Goal: Check status: Verify the current state of an ongoing process or item

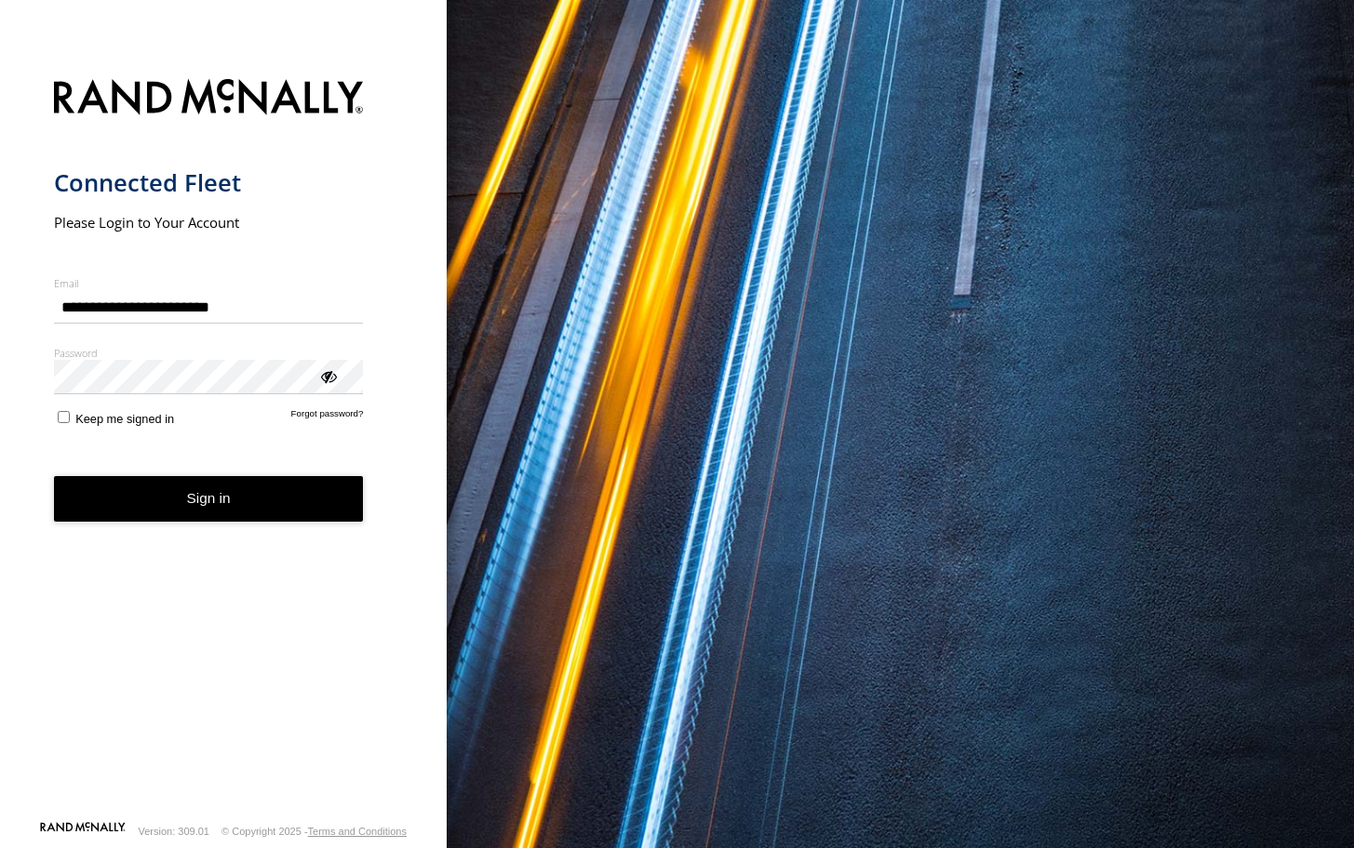
click at [54, 290] on div "main" at bounding box center [54, 290] width 0 height 0
type input "**********"
click at [190, 483] on button "Sign in" at bounding box center [209, 499] width 310 height 46
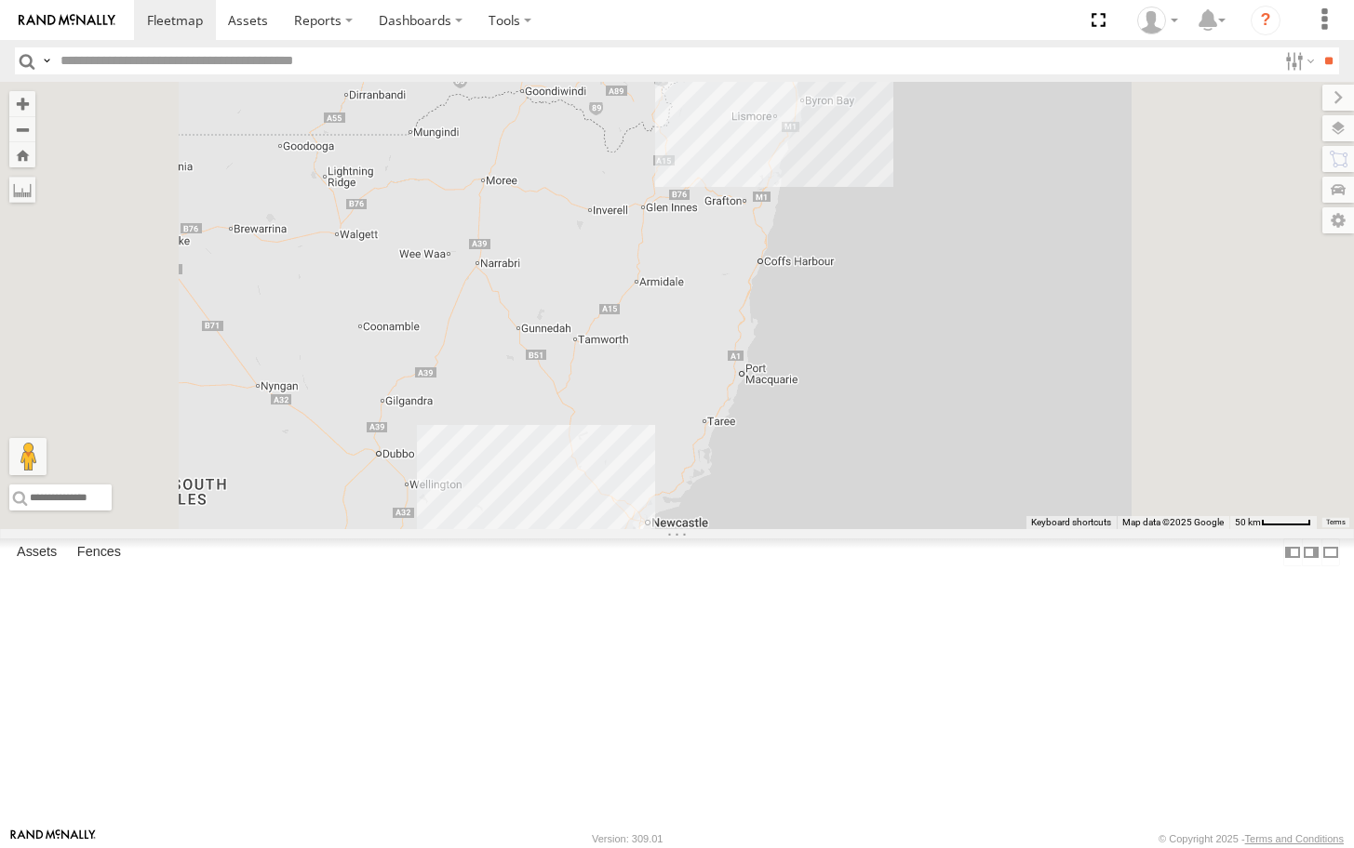
click at [0, 0] on div "[GEOGRAPHIC_DATA]" at bounding box center [0, 0] width 0 height 0
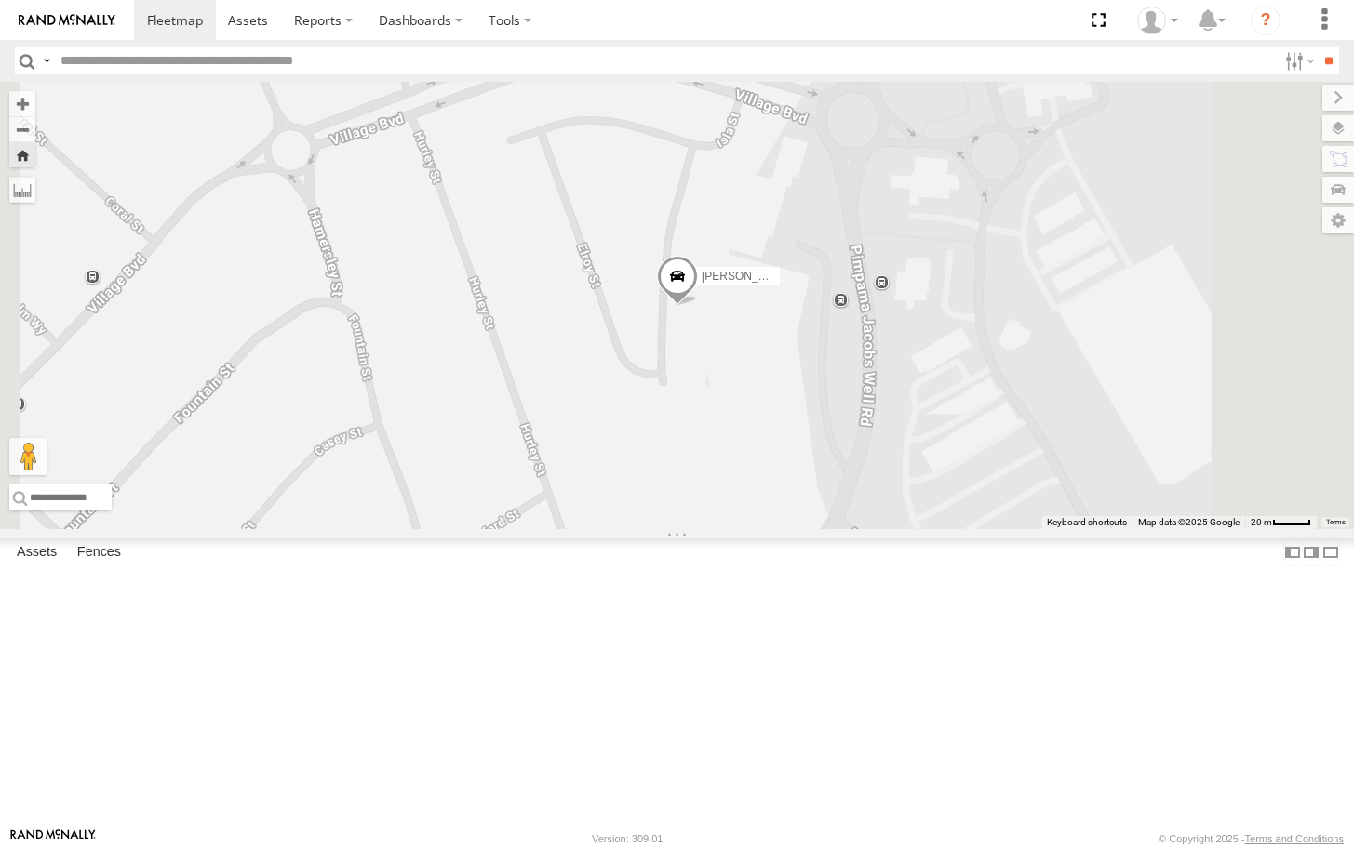
click at [834, 283] on span "Matthew - Yellow" at bounding box center [767, 276] width 133 height 13
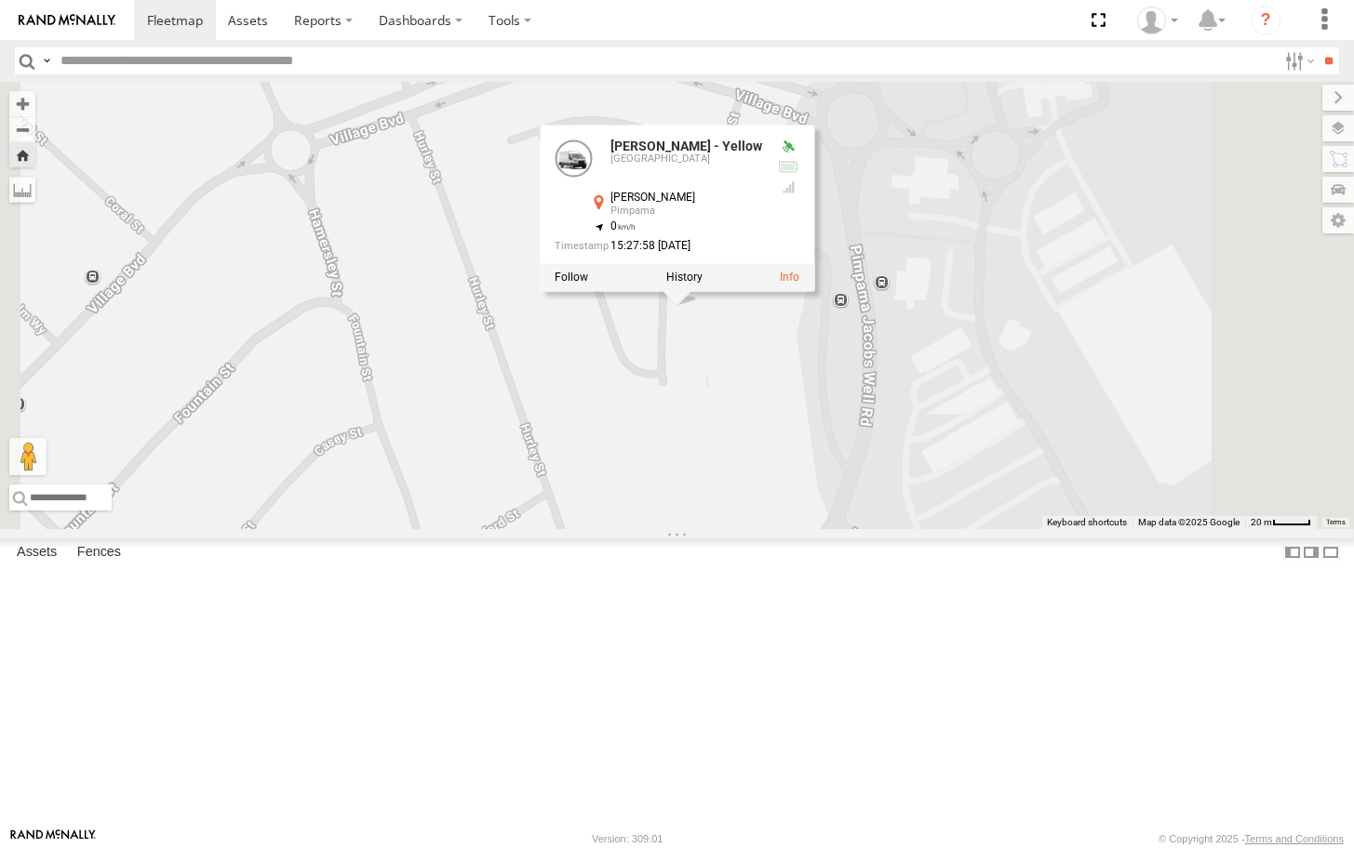
click at [814, 292] on div at bounding box center [677, 278] width 274 height 28
click at [799, 285] on link at bounding box center [790, 278] width 20 height 13
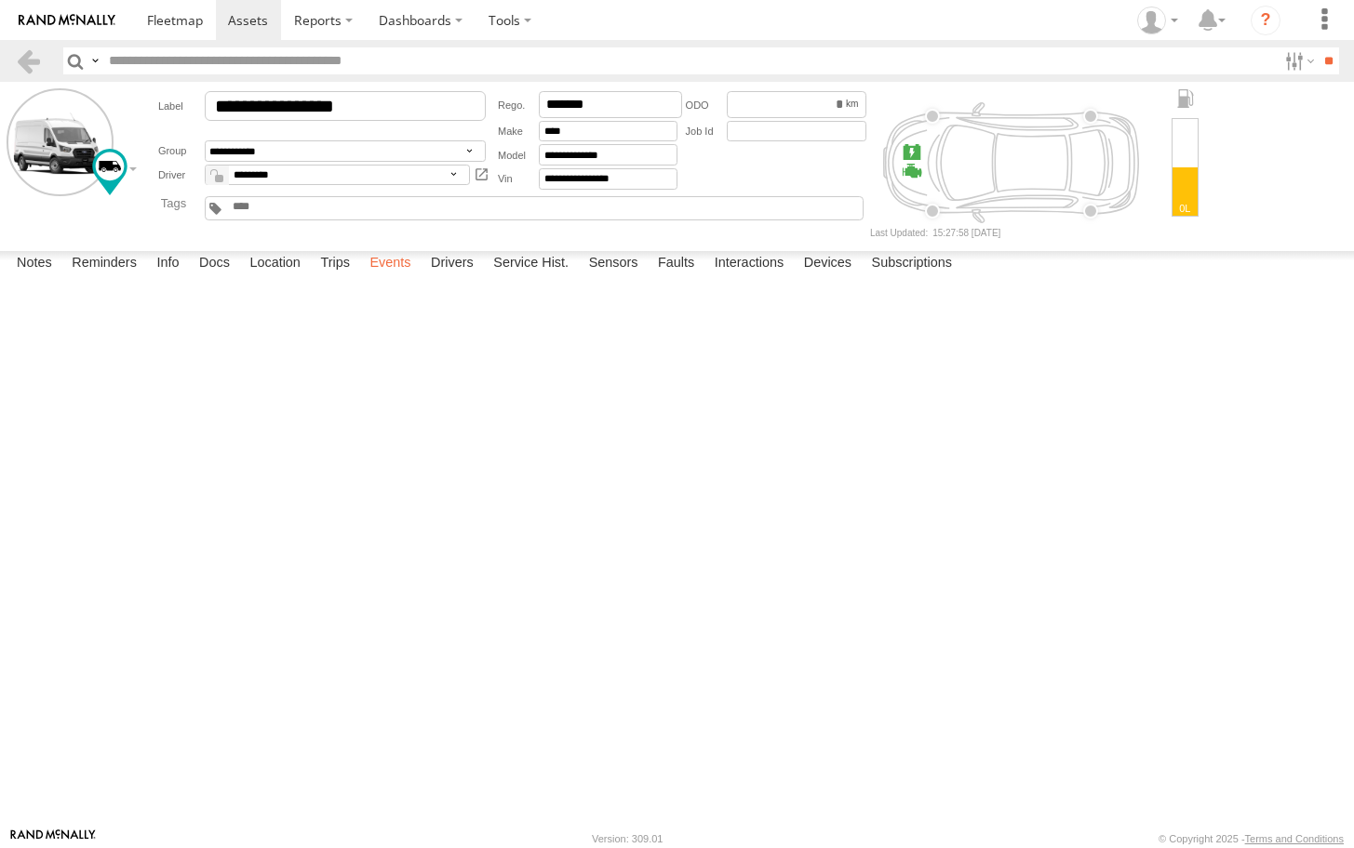
click at [390, 277] on label "Events" at bounding box center [390, 264] width 60 height 26
